Goal: Transaction & Acquisition: Purchase product/service

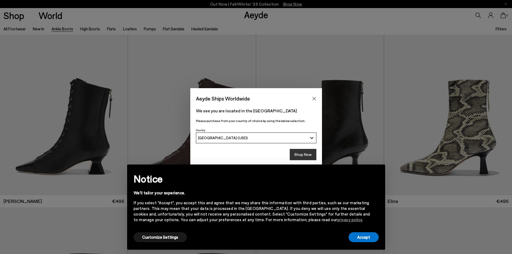
click at [299, 153] on button "Shop Now" at bounding box center [303, 154] width 27 height 11
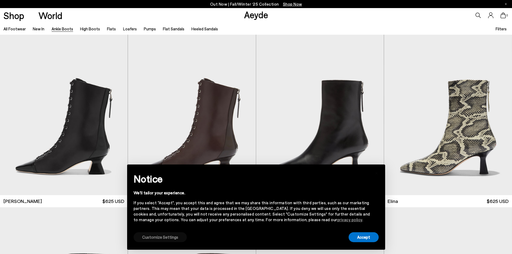
click at [163, 236] on button "Customize Settings" at bounding box center [159, 237] width 53 height 10
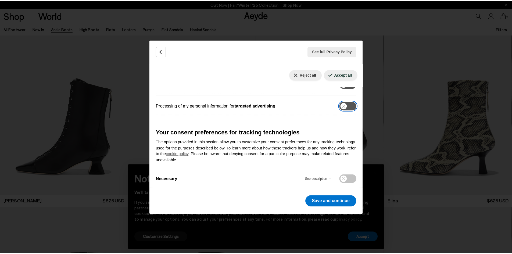
scroll to position [163, 0]
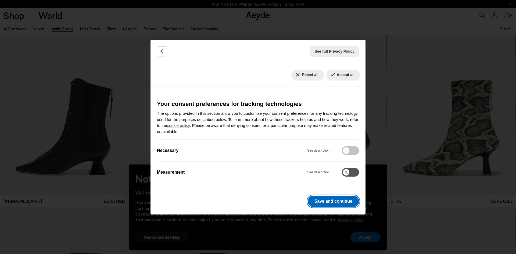
click at [337, 201] on button "Save and continue" at bounding box center [333, 201] width 51 height 11
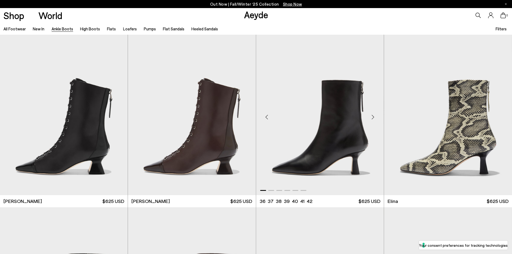
click at [373, 116] on div "Next slide" at bounding box center [373, 117] width 16 height 16
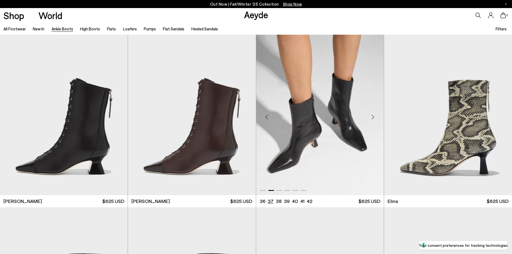
click at [269, 200] on li "37" at bounding box center [271, 201] width 6 height 7
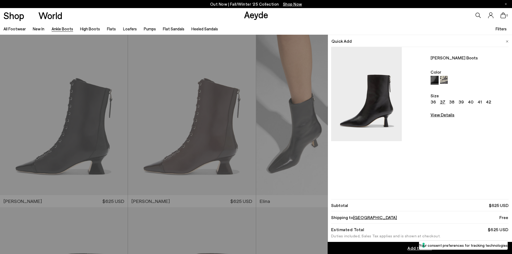
click at [508, 40] on img at bounding box center [506, 41] width 3 height 2
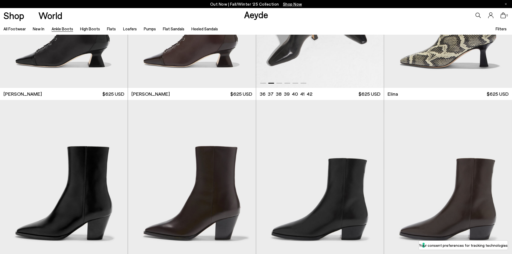
scroll to position [107, 0]
click at [374, 182] on div "Next slide" at bounding box center [373, 182] width 16 height 16
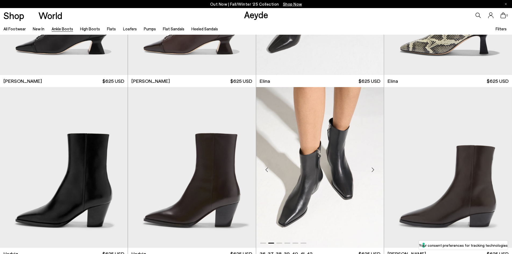
scroll to position [134, 0]
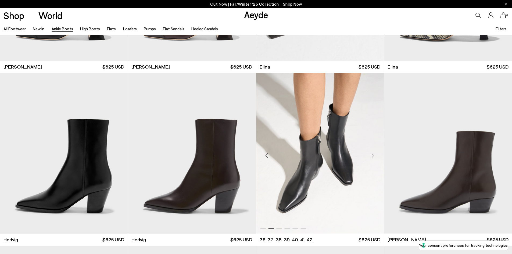
click at [373, 156] on div "Next slide" at bounding box center [373, 155] width 16 height 16
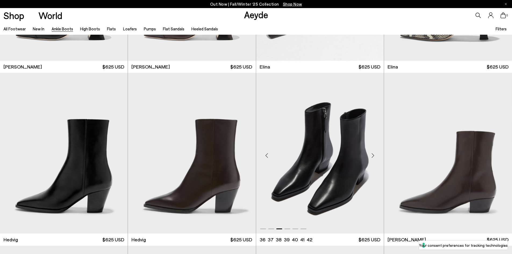
click at [373, 156] on div "Next slide" at bounding box center [373, 155] width 16 height 16
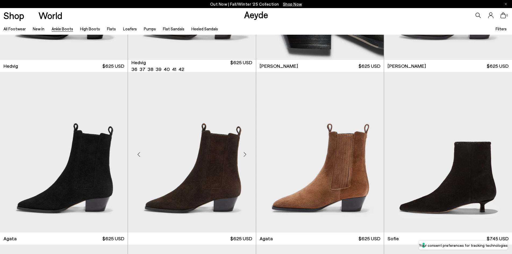
scroll to position [322, 0]
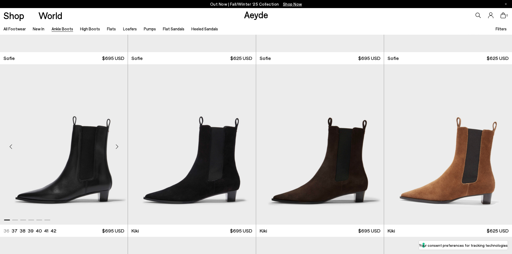
scroll to position [833, 0]
click at [118, 145] on div "Next slide" at bounding box center [117, 147] width 16 height 16
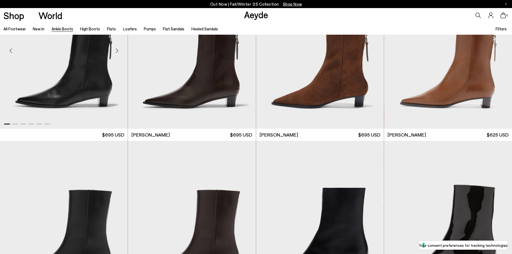
scroll to position [1235, 0]
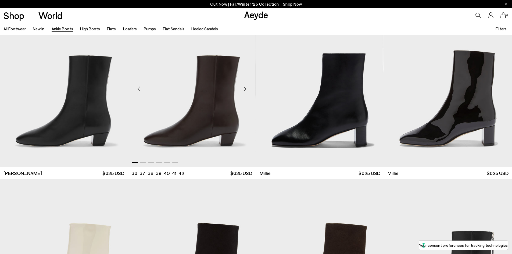
click at [244, 87] on div "Next slide" at bounding box center [245, 89] width 16 height 16
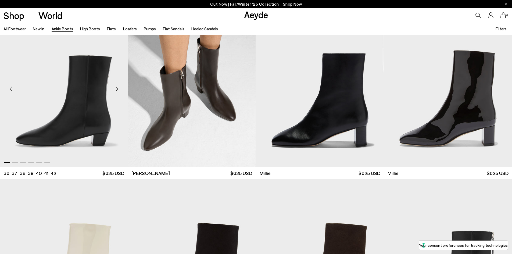
click at [117, 86] on div "Next slide" at bounding box center [117, 89] width 16 height 16
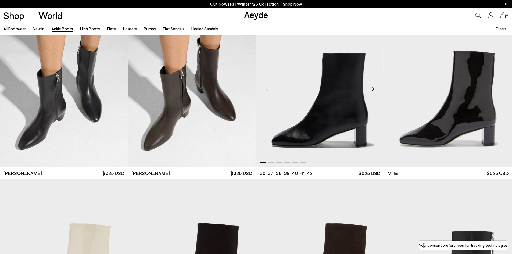
click at [374, 87] on div "Next slide" at bounding box center [373, 89] width 16 height 16
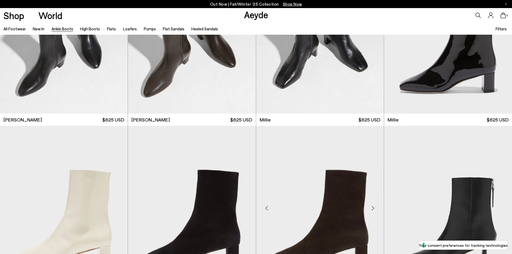
scroll to position [1367, 0]
